Goal: Transaction & Acquisition: Purchase product/service

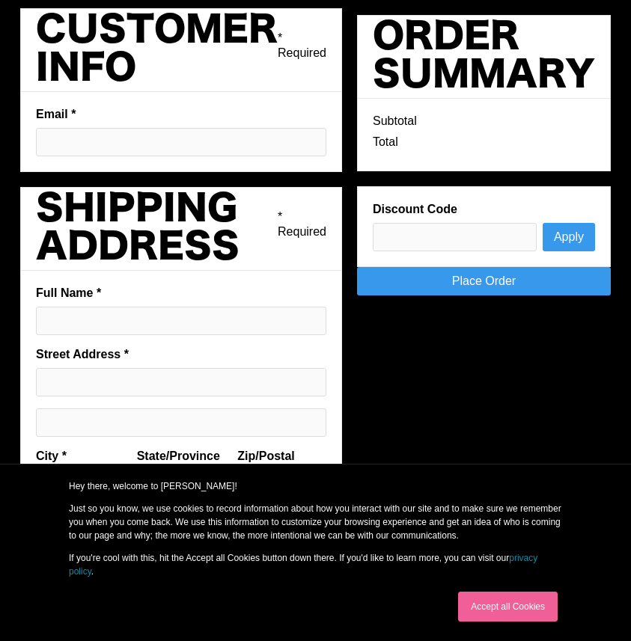
scroll to position [610, 0]
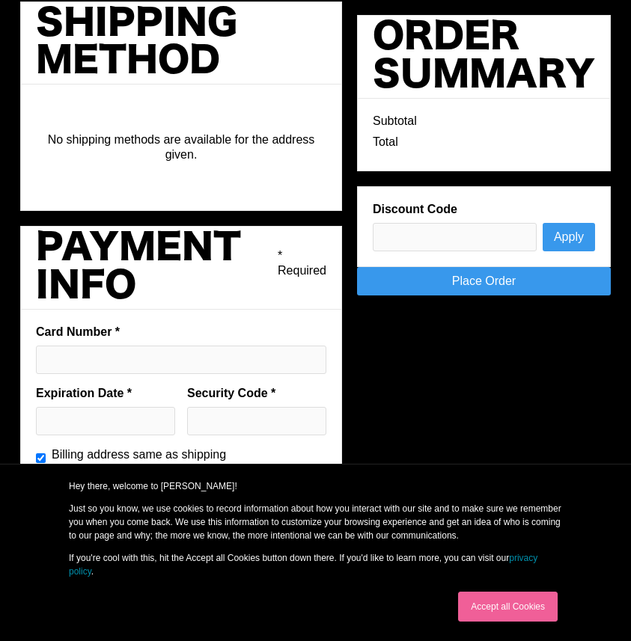
click at [492, 603] on link "Accept all Cookies" at bounding box center [508, 607] width 100 height 30
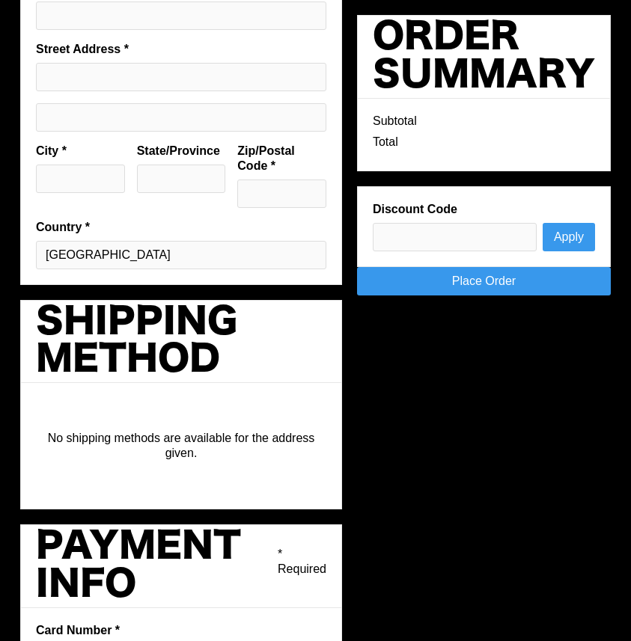
scroll to position [0, 0]
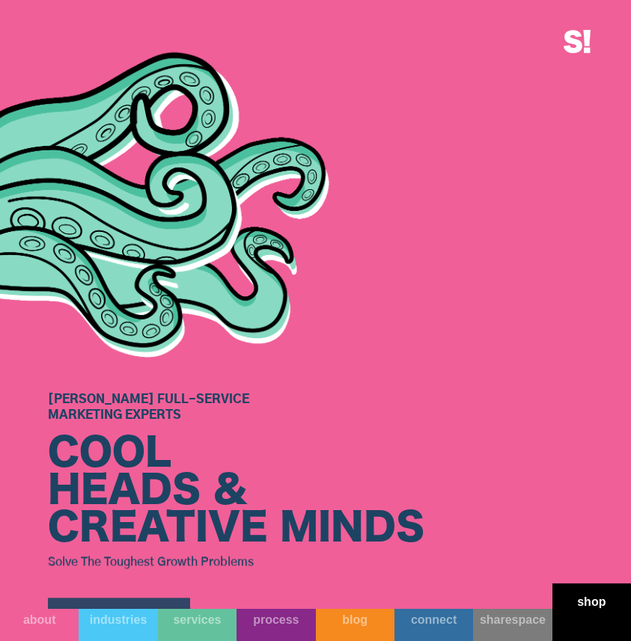
click at [585, 624] on link "shop" at bounding box center [591, 613] width 79 height 58
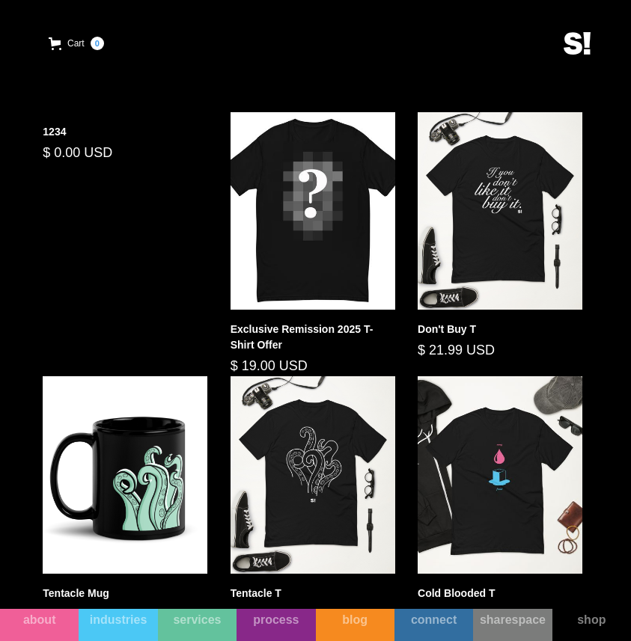
scroll to position [739, 0]
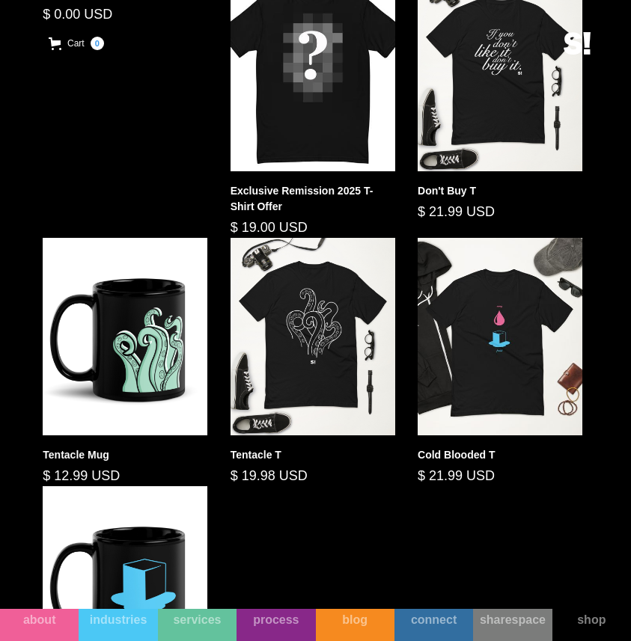
click at [143, 123] on div "1234 $ 0.00 USD Exclusive Remission 2025 T-Shirt Offer $ 19.00 USD Don't Buy T …" at bounding box center [315, 354] width 568 height 761
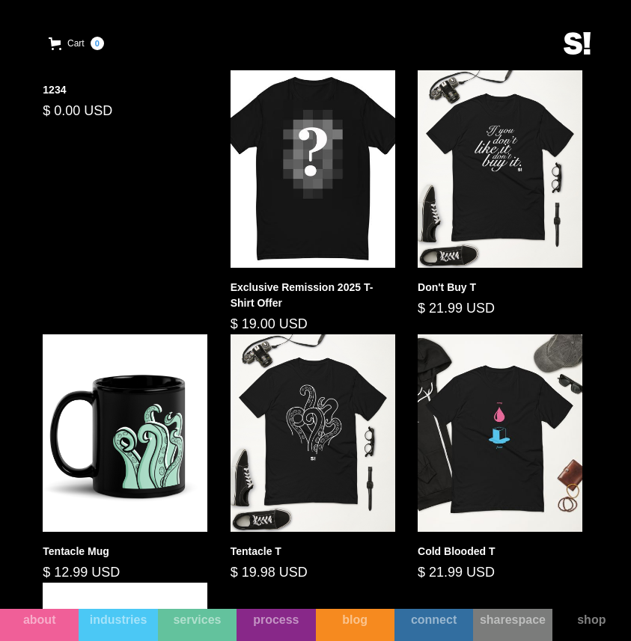
scroll to position [617, 0]
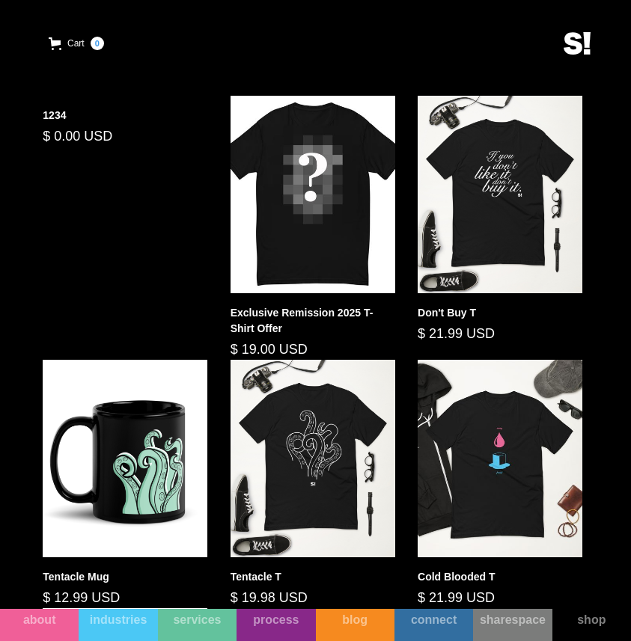
click at [94, 144] on div "$ 0.00 USD" at bounding box center [125, 136] width 165 height 20
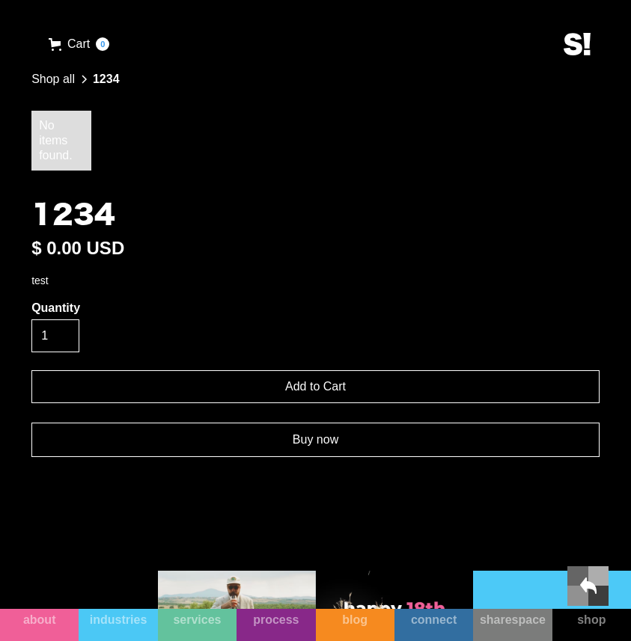
click at [286, 450] on link "Buy now" at bounding box center [315, 440] width 568 height 34
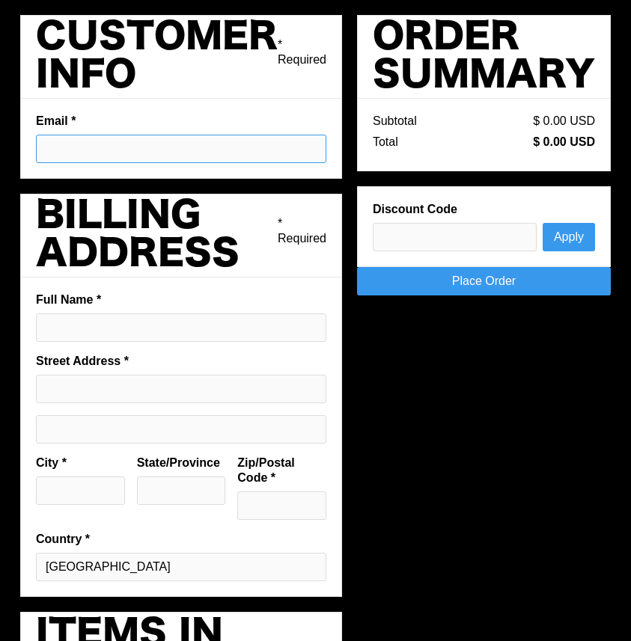
click at [123, 155] on input "Email *" at bounding box center [181, 149] width 290 height 28
click at [177, 92] on h2 "Customer Info" at bounding box center [157, 57] width 242 height 76
click at [158, 149] on input "Email *" at bounding box center [181, 149] width 290 height 28
type input "[EMAIL_ADDRESS][DOMAIN_NAME]"
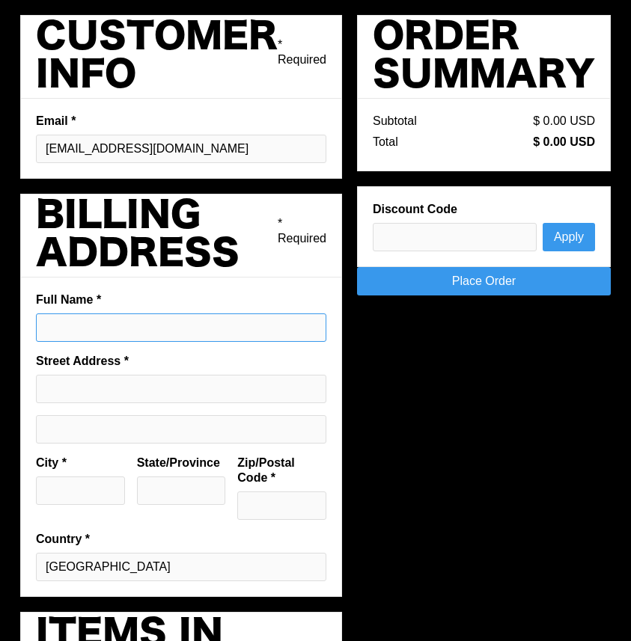
click at [124, 331] on input "Full Name *" at bounding box center [181, 327] width 290 height 28
type input "[PERSON_NAME]"
type input "[STREET_ADDRESS]"
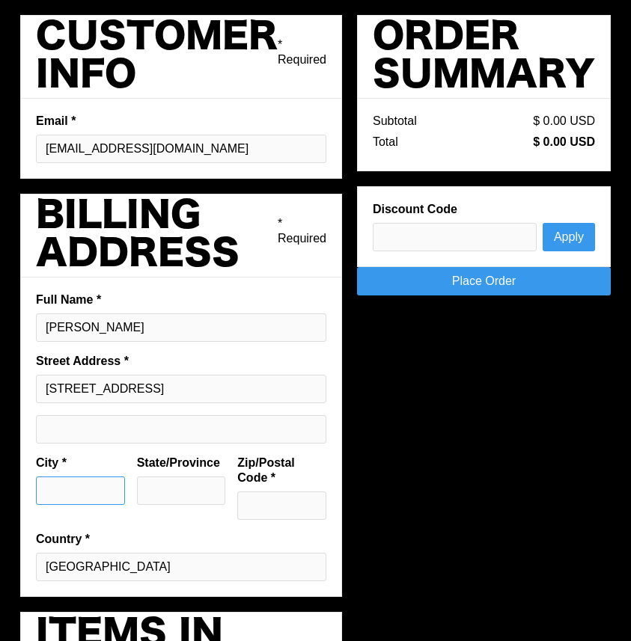
type input "Austin"
type input "[GEOGRAPHIC_DATA]"
type input "78701"
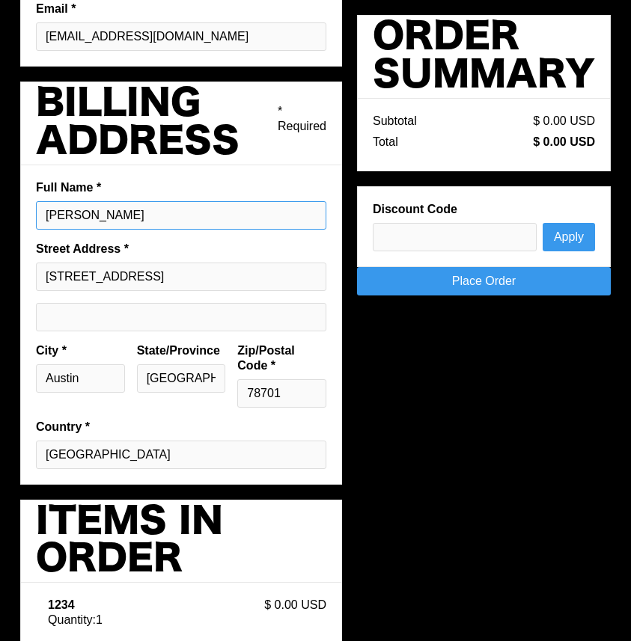
scroll to position [144, 0]
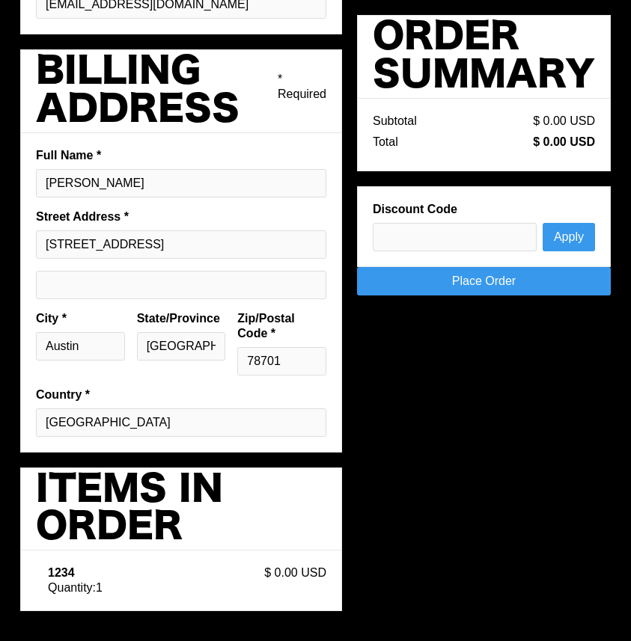
click at [531, 290] on link "Place Order" at bounding box center [484, 281] width 254 height 28
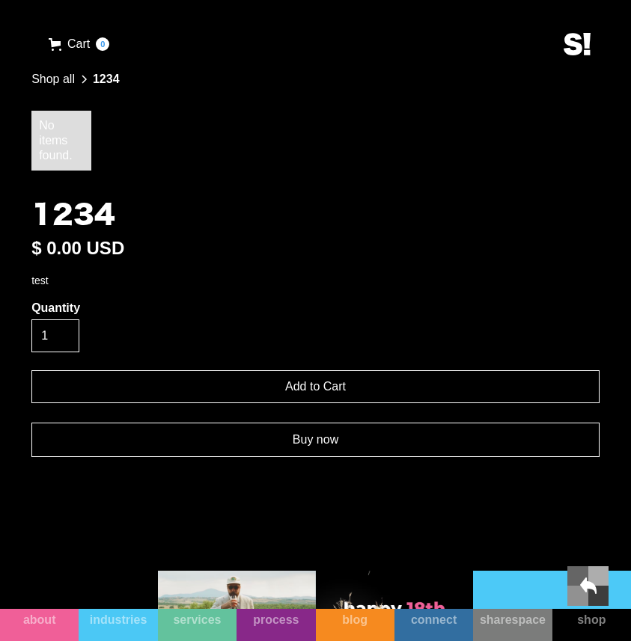
click at [303, 444] on link "Buy now" at bounding box center [315, 440] width 568 height 34
click at [340, 452] on link "Buy now" at bounding box center [315, 440] width 568 height 34
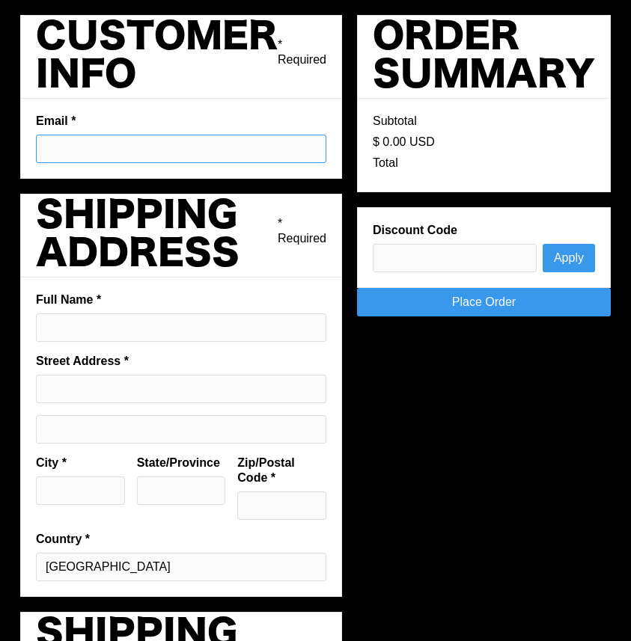
click at [183, 150] on input "Email *" at bounding box center [181, 149] width 290 height 28
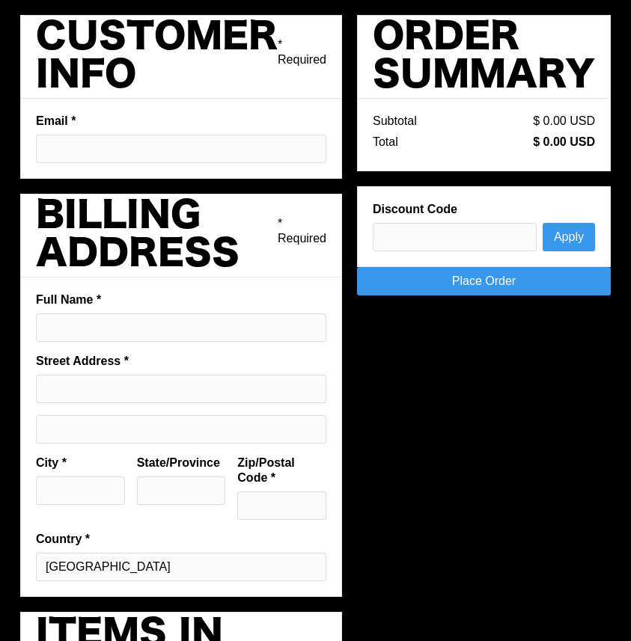
click at [230, 123] on label "Email *" at bounding box center [181, 121] width 290 height 15
click at [230, 135] on input "Email *" at bounding box center [181, 149] width 290 height 28
click at [221, 147] on input "Email *" at bounding box center [181, 149] width 290 height 28
type input "[EMAIL_ADDRESS][DOMAIN_NAME]"
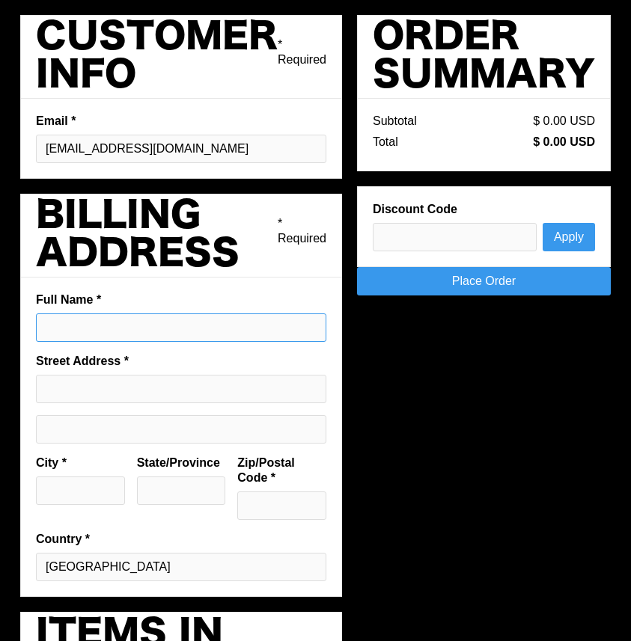
click at [197, 331] on input "Full Name *" at bounding box center [181, 327] width 290 height 28
type input "[PERSON_NAME]"
type input "[STREET_ADDRESS]"
type input "Austin"
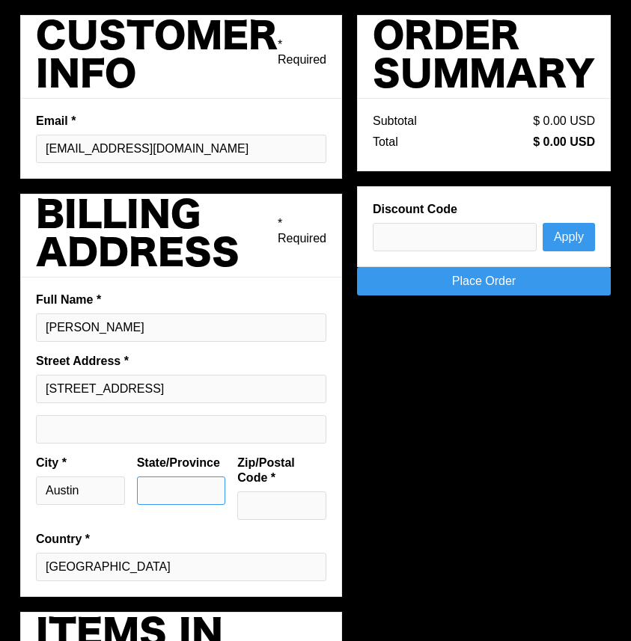
type input "[GEOGRAPHIC_DATA]"
type input "78701"
click at [489, 282] on link "Place Order" at bounding box center [484, 281] width 254 height 28
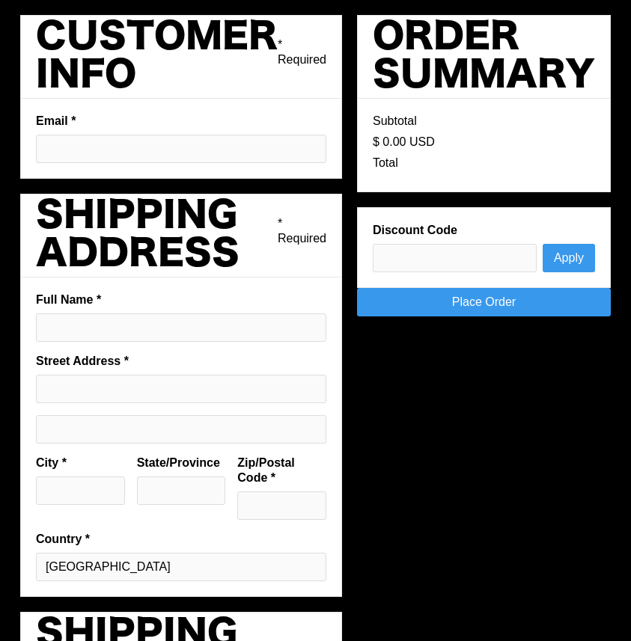
click at [180, 342] on fieldset "Full Name * Street Address * City * State/Province Zip/Postal Code * Country * …" at bounding box center [181, 437] width 322 height 319
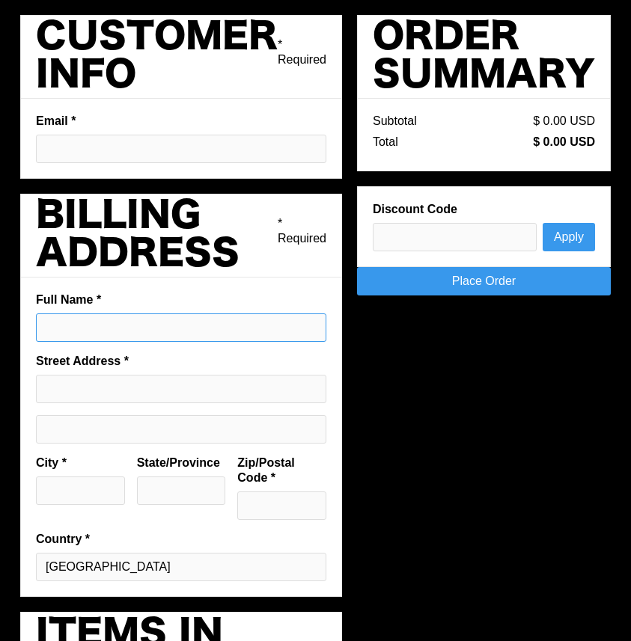
click at [193, 333] on input "Full Name *" at bounding box center [181, 327] width 290 height 28
type input "[PERSON_NAME]"
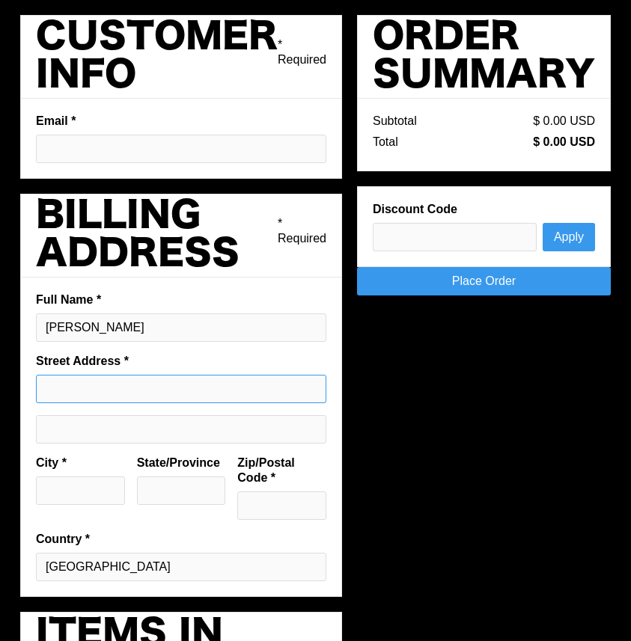
type input "[STREET_ADDRESS]"
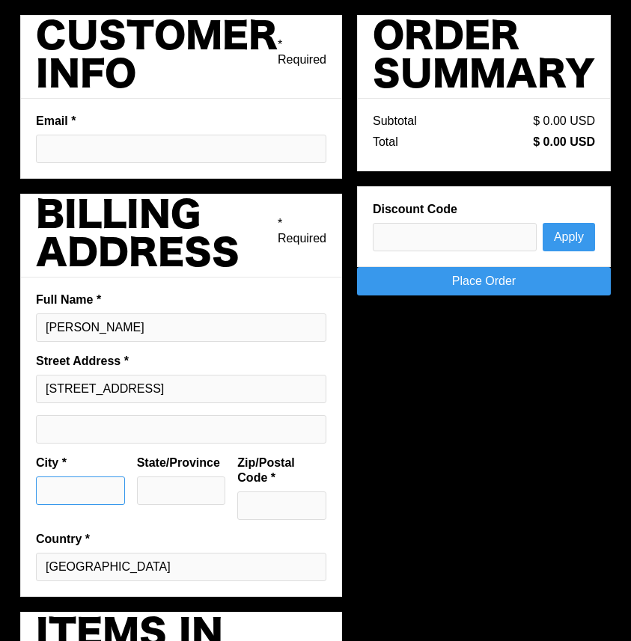
type input "Austin"
type input "TX"
type input "78701"
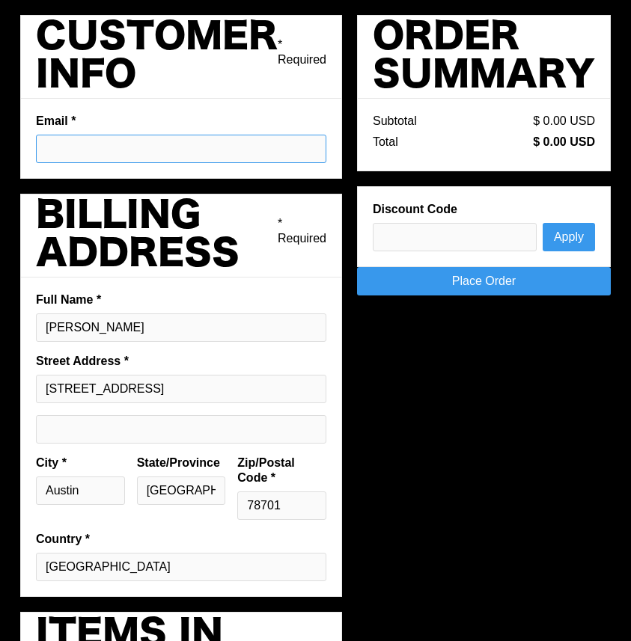
click at [226, 147] on input "Email *" at bounding box center [181, 149] width 290 height 28
type input "[EMAIL_ADDRESS][DOMAIN_NAME]"
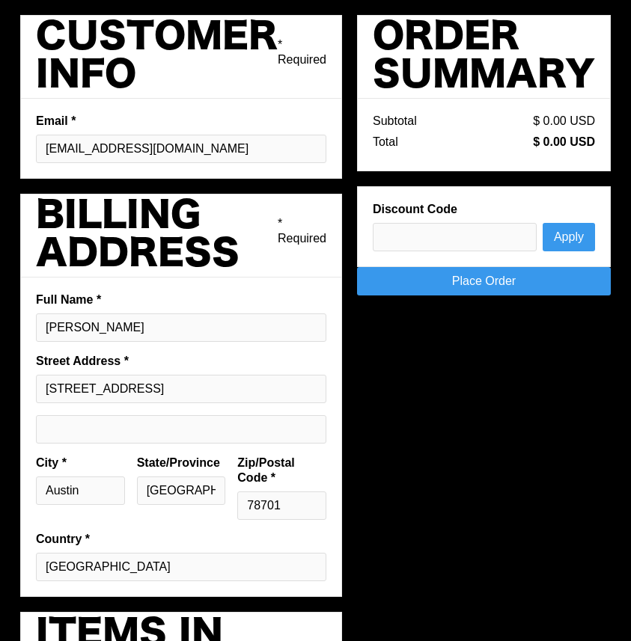
click at [448, 276] on link "Place Order" at bounding box center [484, 281] width 254 height 28
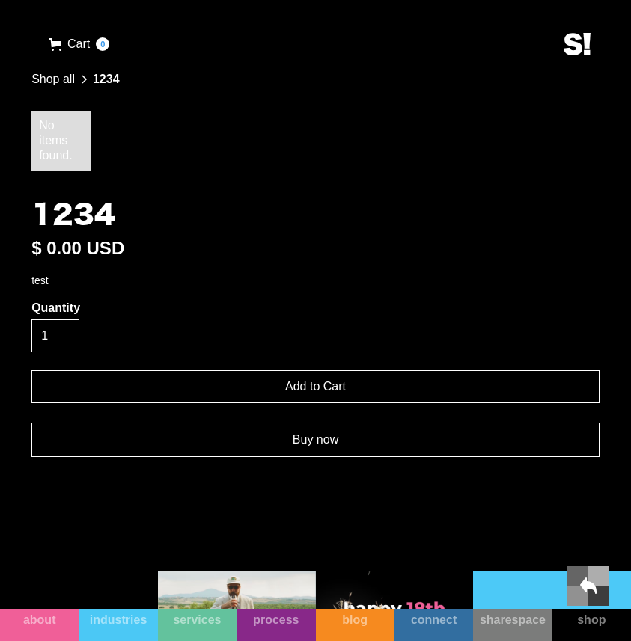
click at [173, 442] on link "Buy now" at bounding box center [315, 440] width 568 height 34
click at [279, 450] on link "Buy now" at bounding box center [315, 440] width 568 height 34
click at [270, 438] on link "Buy now" at bounding box center [315, 440] width 568 height 34
click at [195, 441] on link "Buy now" at bounding box center [315, 440] width 568 height 34
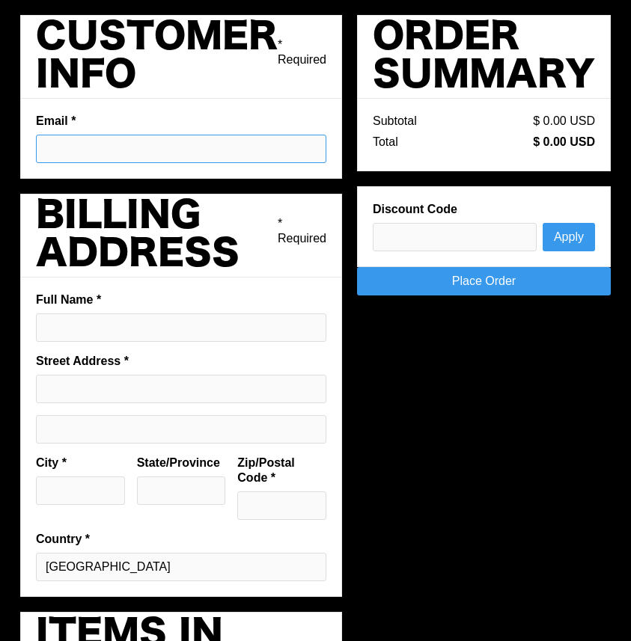
click at [134, 161] on input "Email *" at bounding box center [181, 149] width 290 height 28
type input "[EMAIL_ADDRESS][DOMAIN_NAME]"
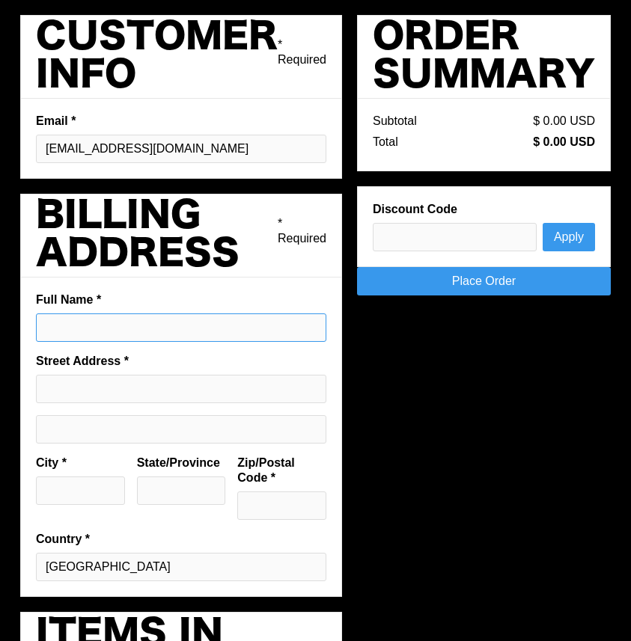
click at [132, 329] on input "Full Name *" at bounding box center [181, 327] width 290 height 28
type input "[PERSON_NAME]"
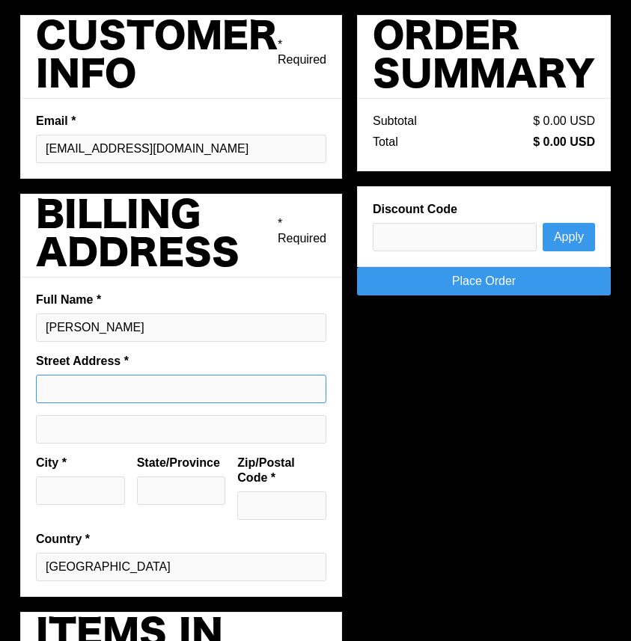
type input "[STREET_ADDRESS]"
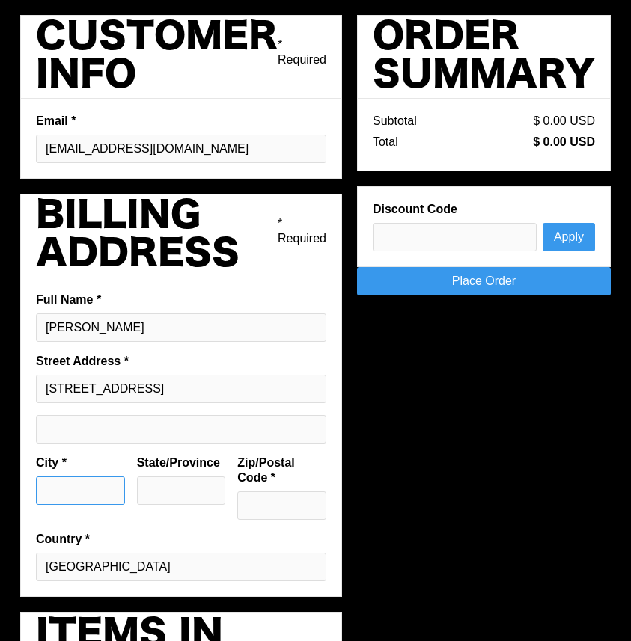
type input "Austin"
type input "[GEOGRAPHIC_DATA]"
type input "78701"
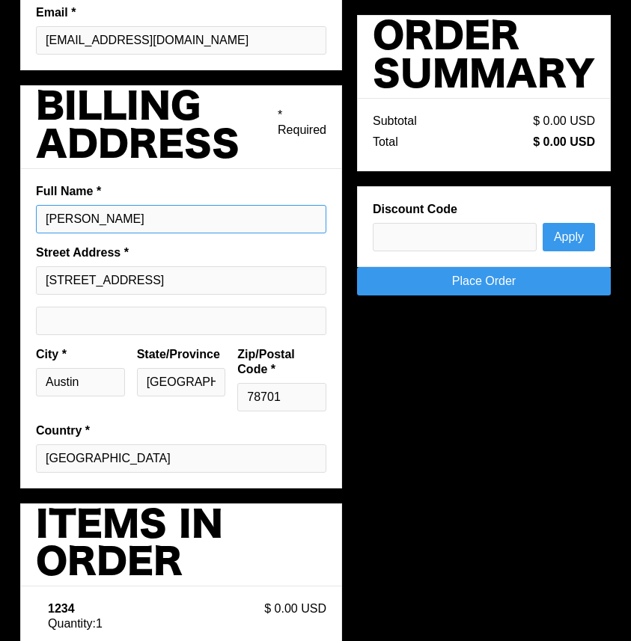
scroll to position [144, 0]
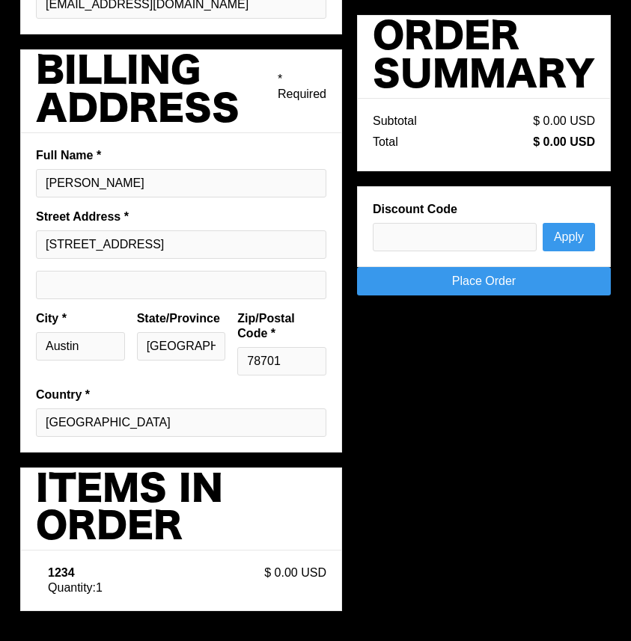
click at [474, 287] on link "Place Order" at bounding box center [484, 281] width 254 height 28
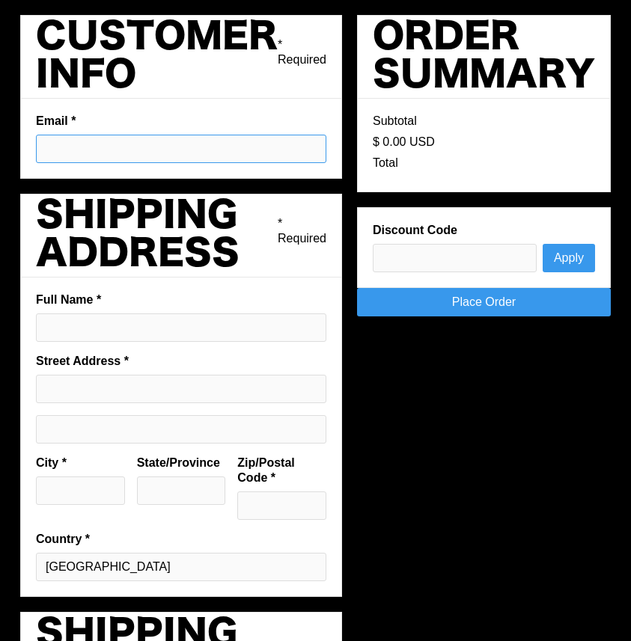
click at [149, 147] on input "Email *" at bounding box center [181, 149] width 290 height 28
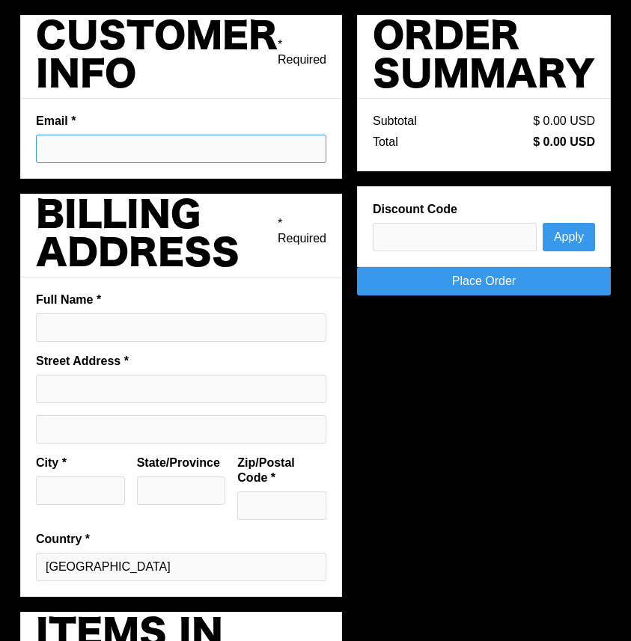
type input "[EMAIL_ADDRESS][DOMAIN_NAME]"
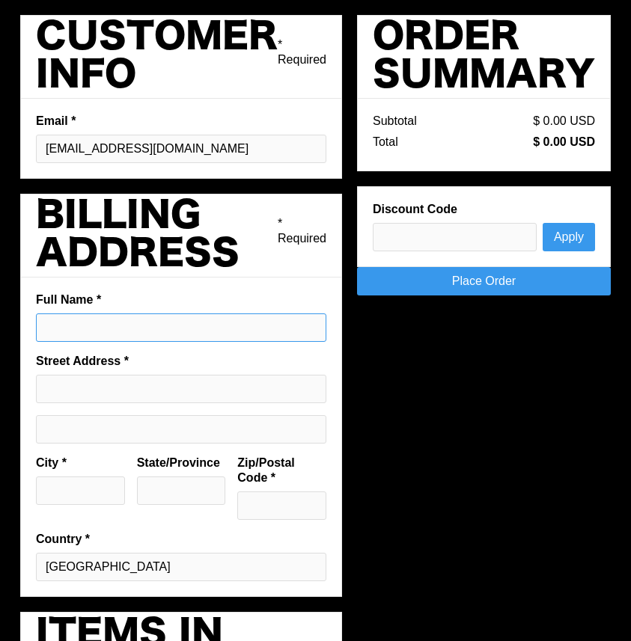
click at [132, 322] on input "Full Name *" at bounding box center [181, 327] width 290 height 28
type input "[PERSON_NAME]"
type input "[STREET_ADDRESS]"
type input "Austin"
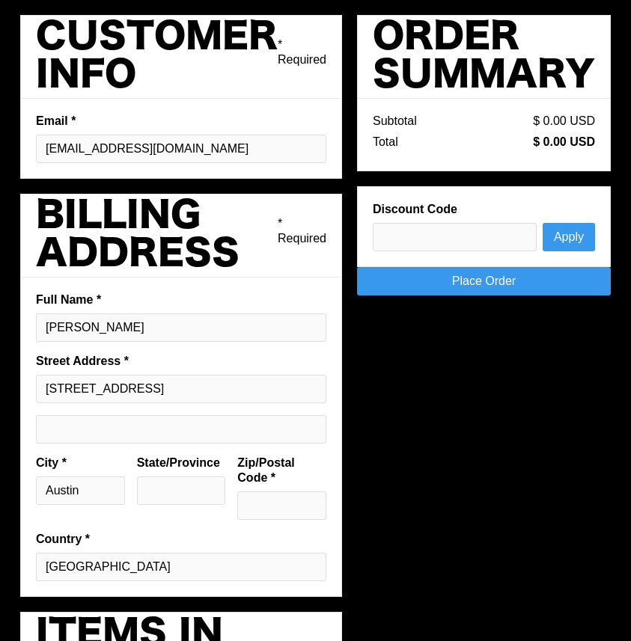
type input "[GEOGRAPHIC_DATA]"
type input "78701"
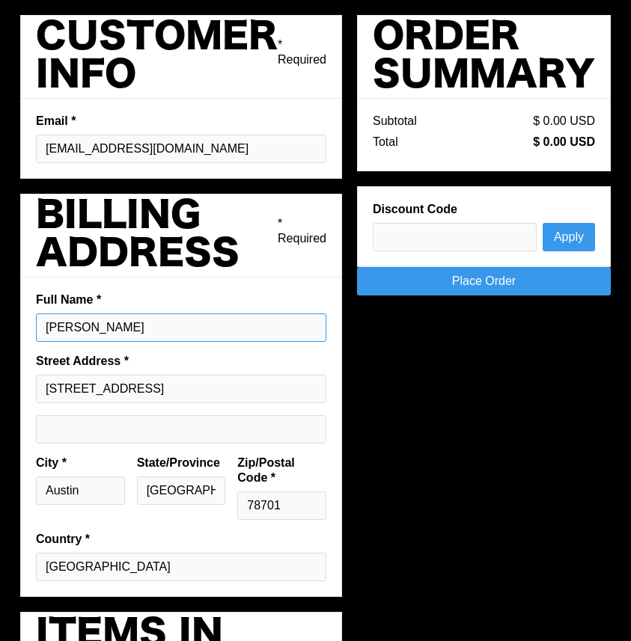
scroll to position [144, 0]
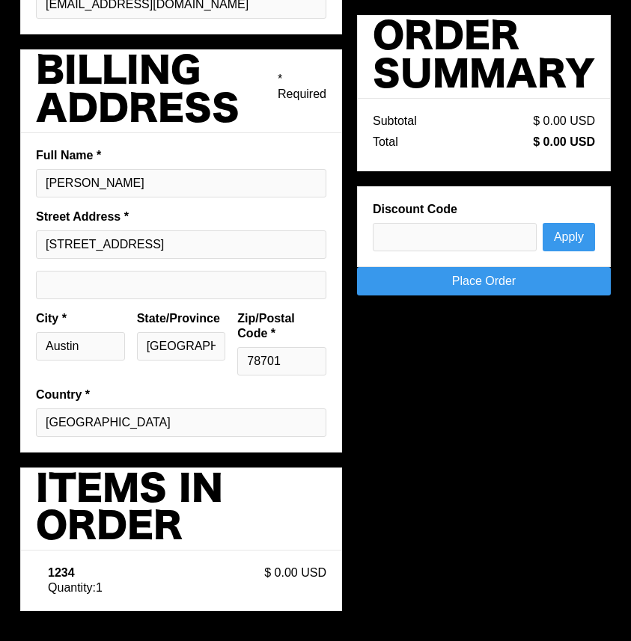
click at [542, 291] on link "Place Order" at bounding box center [484, 281] width 254 height 28
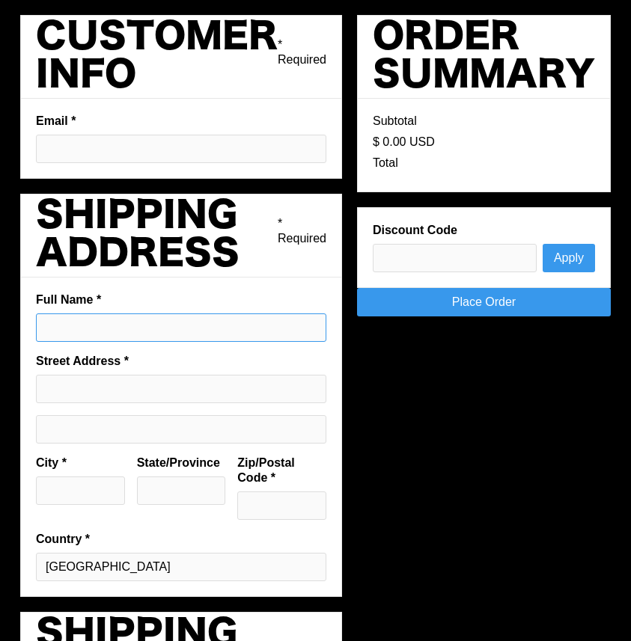
click at [200, 337] on input "Full Name *" at bounding box center [181, 327] width 290 height 28
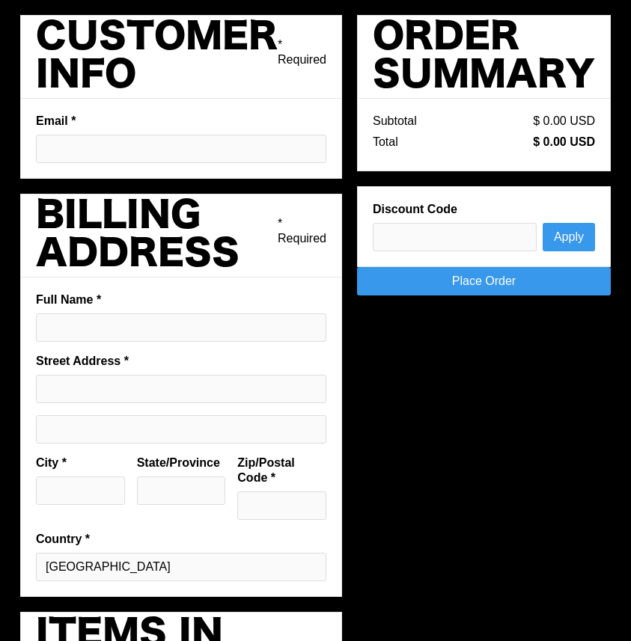
click at [204, 114] on label "Email *" at bounding box center [181, 121] width 290 height 15
click at [204, 135] on input "Email *" at bounding box center [181, 149] width 290 height 28
click at [195, 158] on input "Email *" at bounding box center [181, 149] width 290 height 28
type input "[EMAIL_ADDRESS][DOMAIN_NAME]"
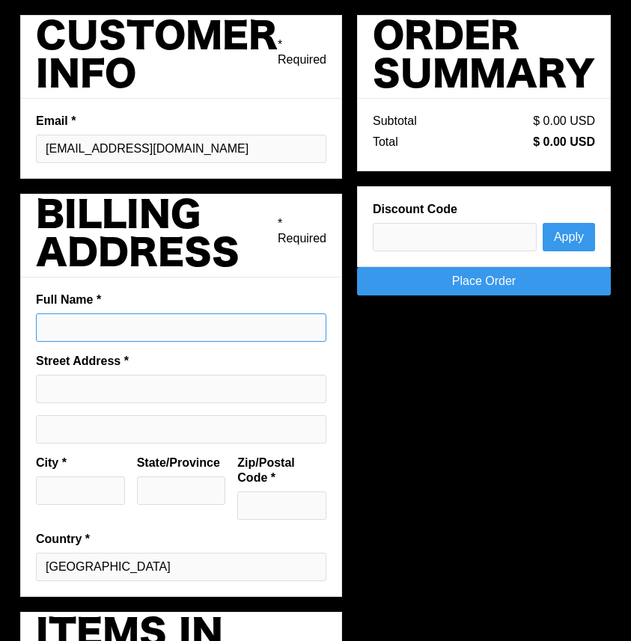
click at [170, 319] on input "Full Name *" at bounding box center [181, 327] width 290 height 28
type input "[PERSON_NAME]"
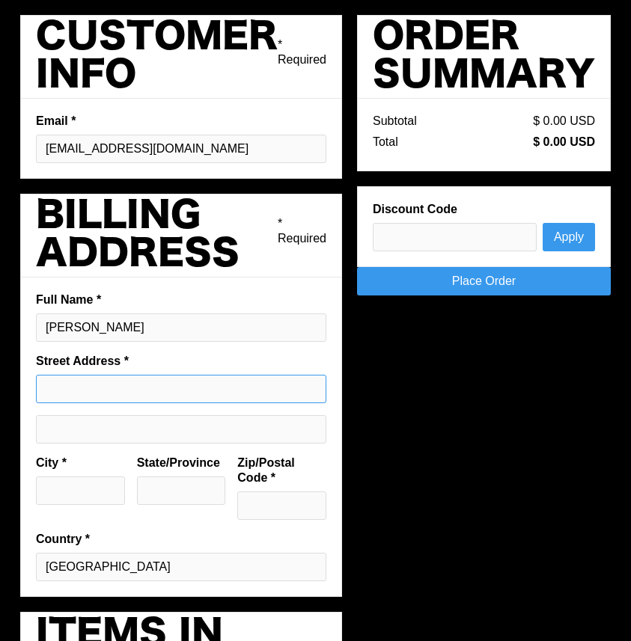
type input "[STREET_ADDRESS]"
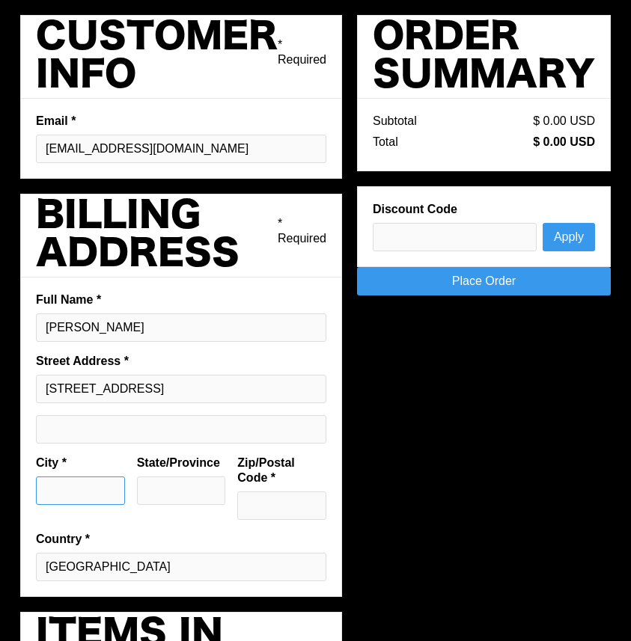
type input "Austin"
type input "[GEOGRAPHIC_DATA]"
type input "78701"
click at [553, 282] on link "Place Order" at bounding box center [484, 281] width 254 height 28
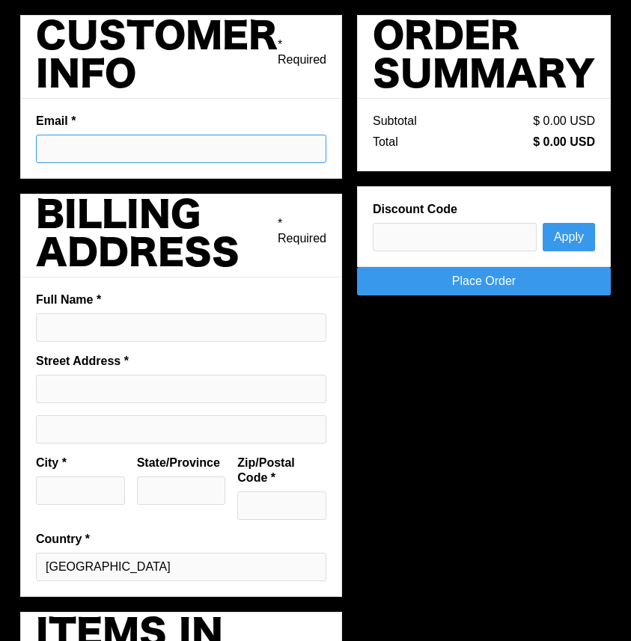
click at [201, 147] on input "Email *" at bounding box center [181, 149] width 290 height 28
type input "[EMAIL_ADDRESS][DOMAIN_NAME]"
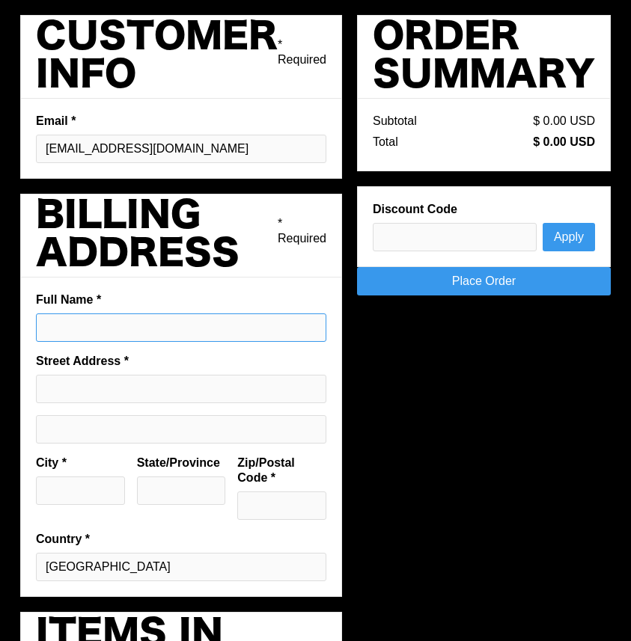
click at [141, 334] on input "Full Name *" at bounding box center [181, 327] width 290 height 28
type input "Phillip Pargmann"
type input "1204 San Antonio St 2nd Floor"
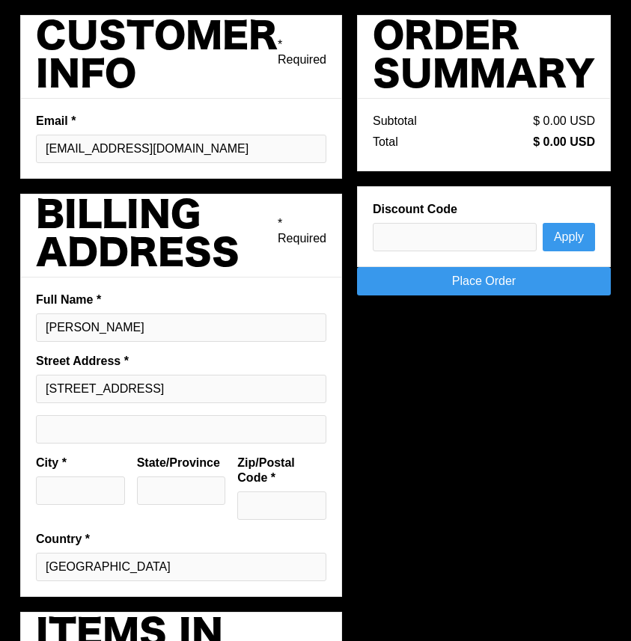
type input "Austin"
type input "TX"
type input "78701"
click at [515, 285] on link "Place Order" at bounding box center [484, 281] width 254 height 28
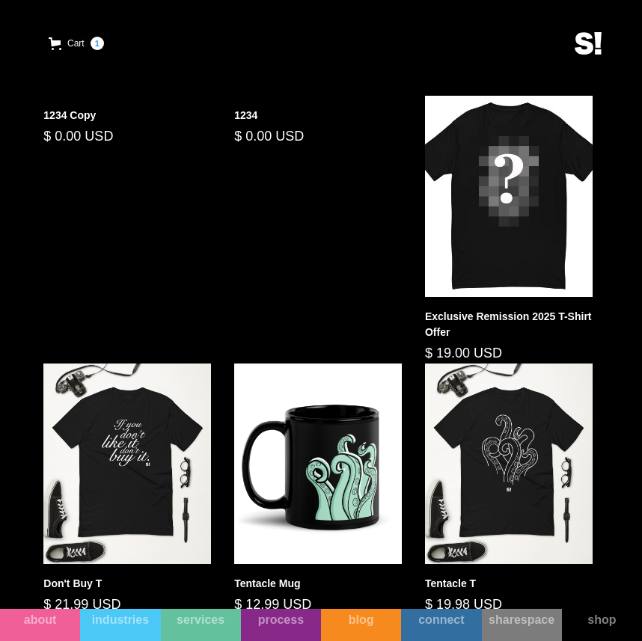
click at [281, 142] on div "$ 0.00 USD" at bounding box center [318, 136] width 168 height 20
click at [86, 114] on div "1234 Copy" at bounding box center [127, 116] width 168 height 16
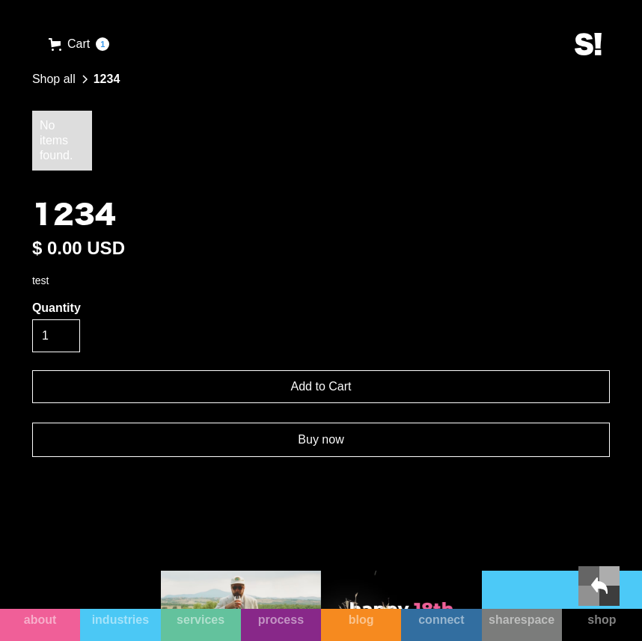
click at [308, 387] on input "Add to Cart" at bounding box center [321, 386] width 578 height 33
type input "Add to Cart"
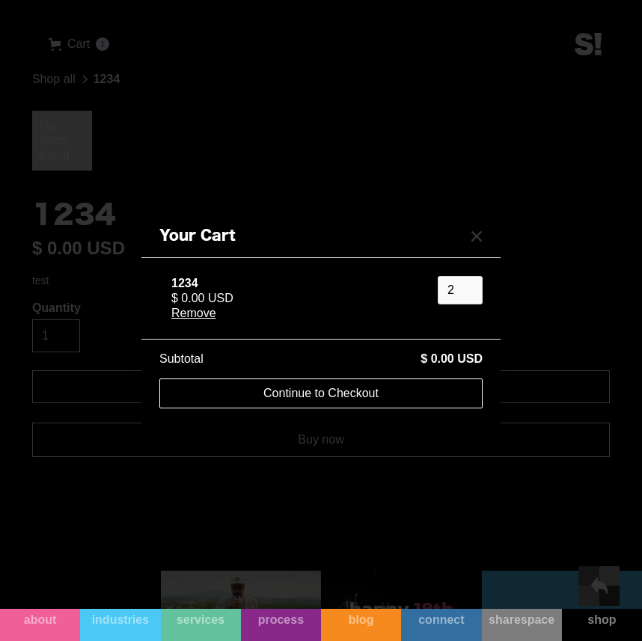
click at [28, 9] on div "Your Cart 1234 $ 0.00 USD Remove 2 Subtotal $ 0.00 USD Pay with browser. Contin…" at bounding box center [321, 320] width 642 height 641
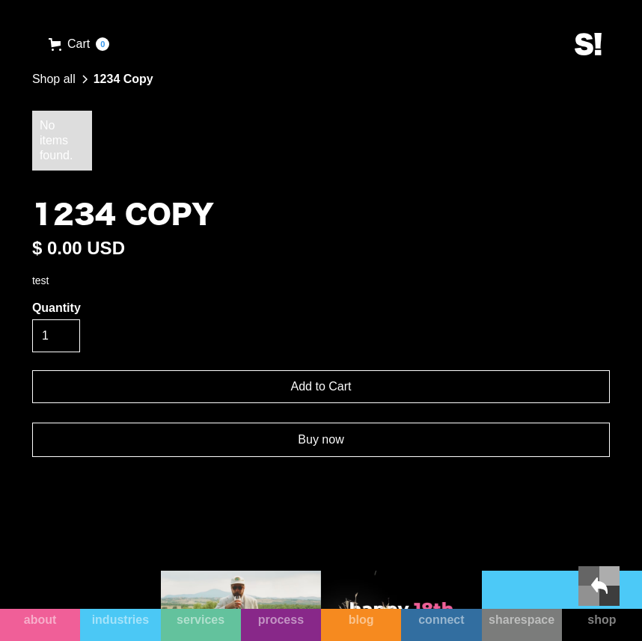
click at [193, 388] on input "Add to Cart" at bounding box center [321, 386] width 578 height 33
type input "Add to Cart"
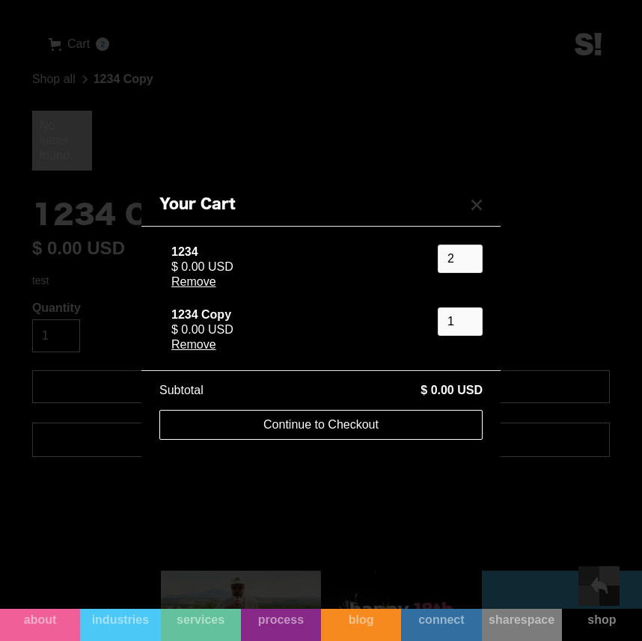
click at [370, 426] on link "Continue to Checkout" at bounding box center [320, 425] width 323 height 30
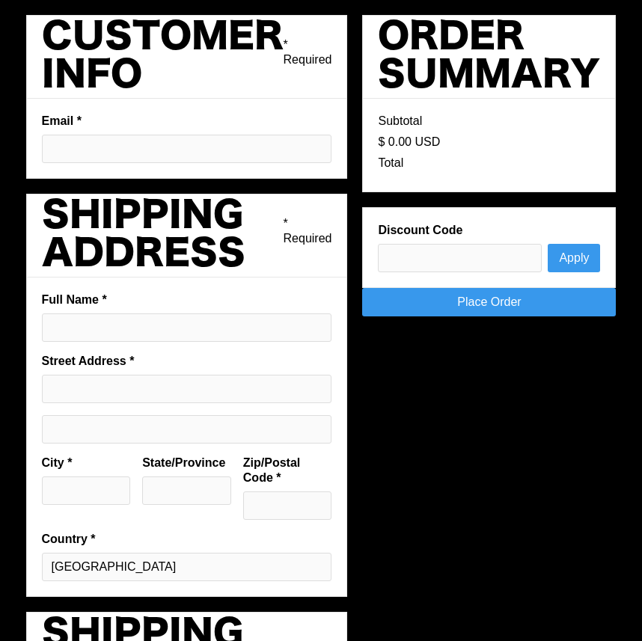
type input "[EMAIL_ADDRESS][DOMAIN_NAME]"
type input "[PERSON_NAME]"
type input "[STREET_ADDRESS]"
type input "Austin"
type input "[GEOGRAPHIC_DATA]"
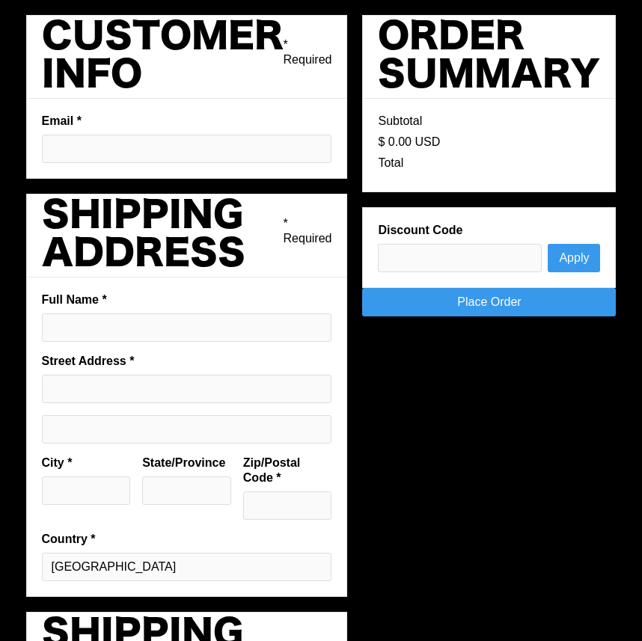
type input "78701"
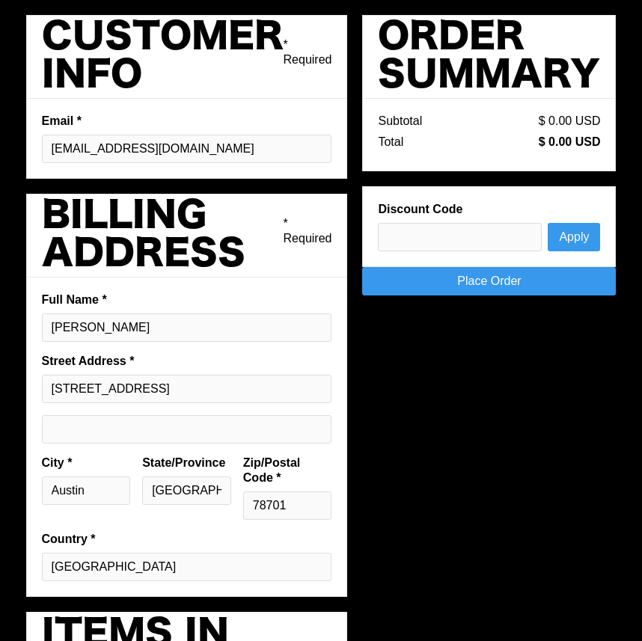
scroll to position [189, 0]
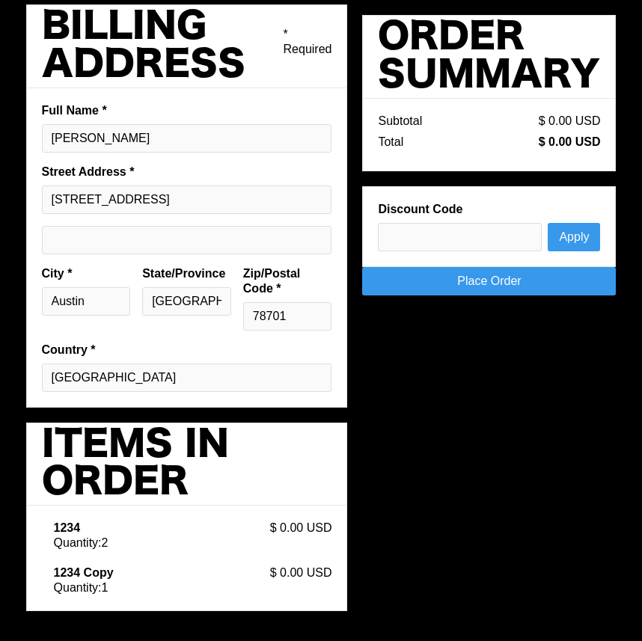
click at [438, 281] on link "Place Order" at bounding box center [489, 281] width 254 height 28
